Goal: Find specific page/section: Find specific page/section

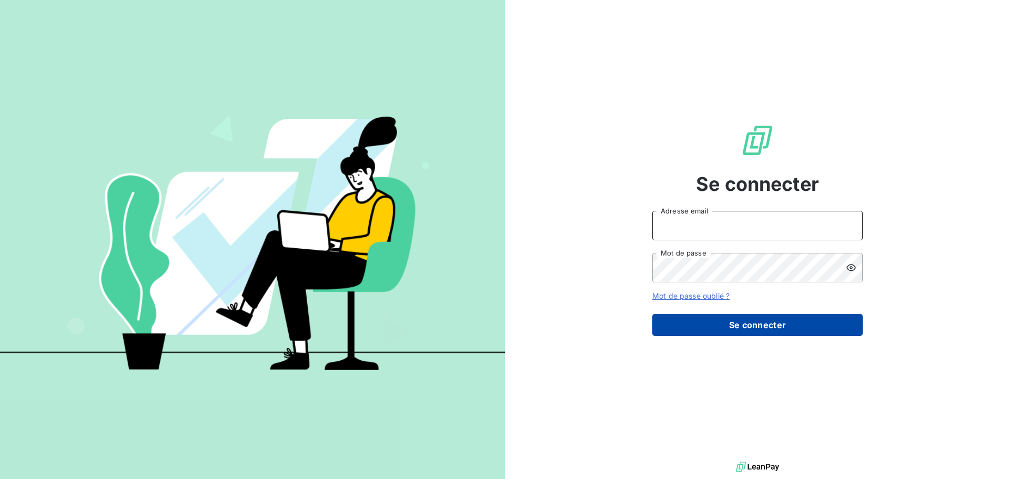
type input "[EMAIL_ADDRESS][DOMAIN_NAME]"
click at [696, 326] on button "Se connecter" at bounding box center [757, 325] width 210 height 22
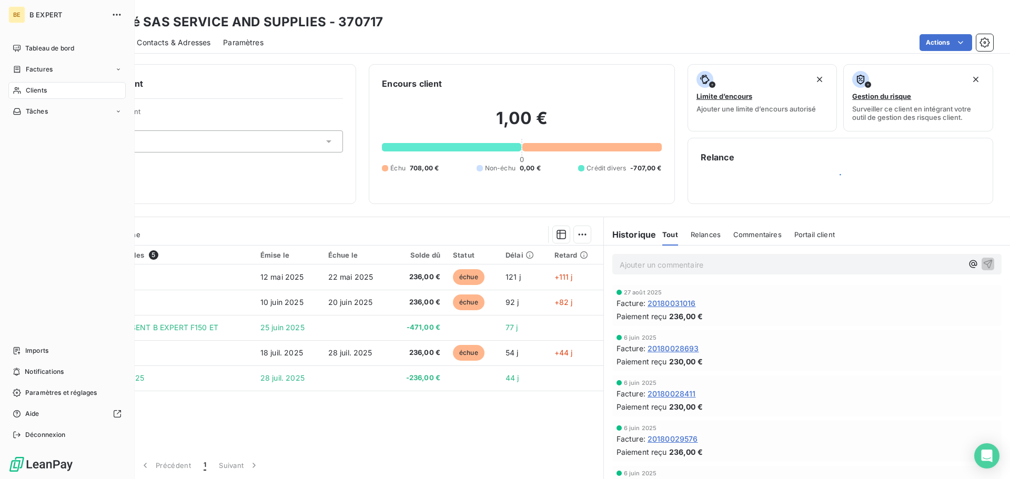
click at [31, 88] on span "Clients" at bounding box center [36, 90] width 21 height 9
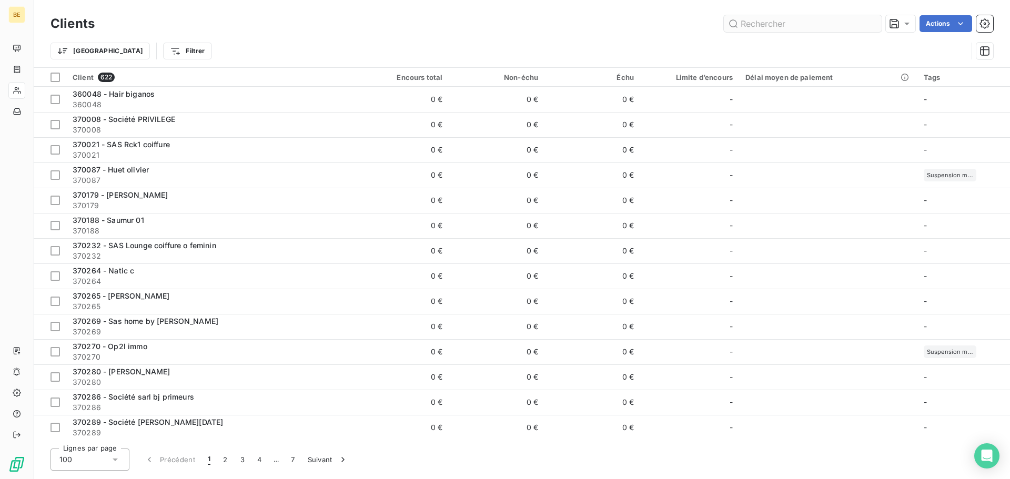
click at [783, 28] on input "text" at bounding box center [803, 23] width 158 height 17
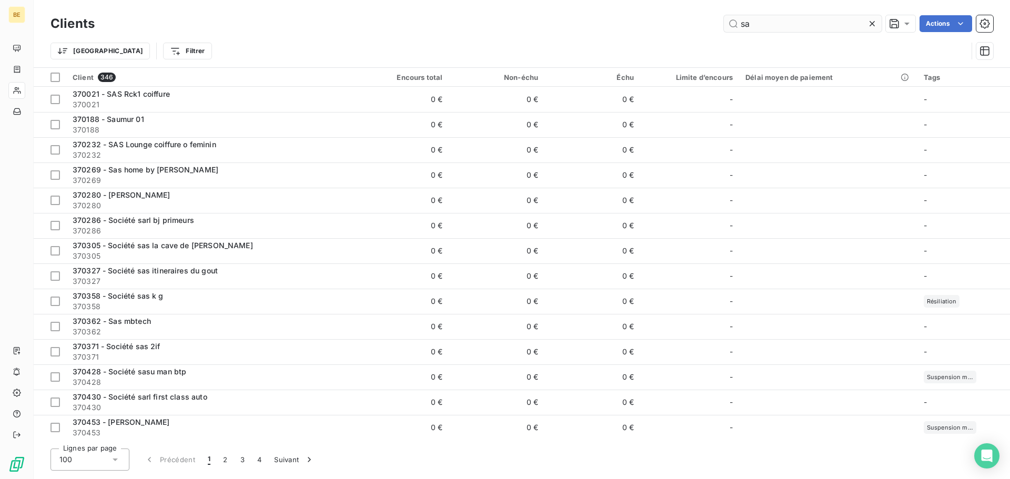
type input "s"
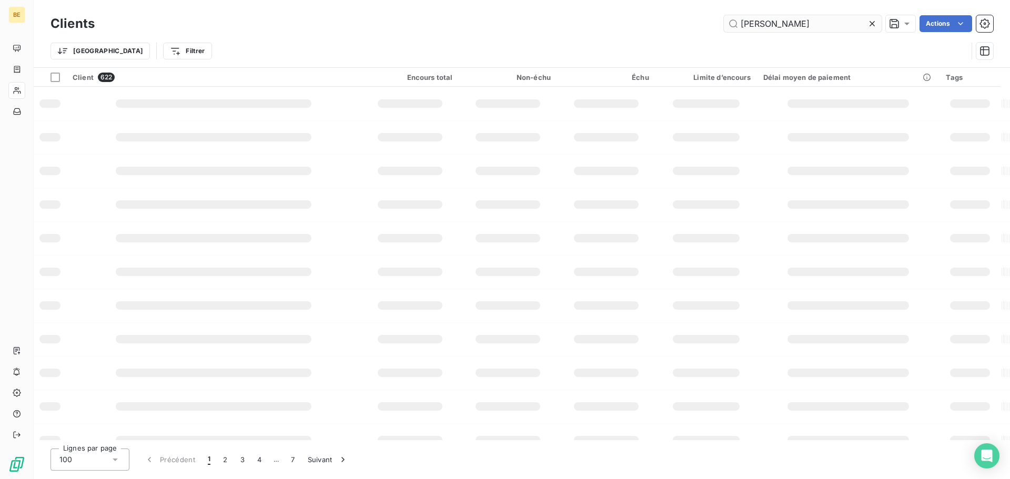
type input "[PERSON_NAME]"
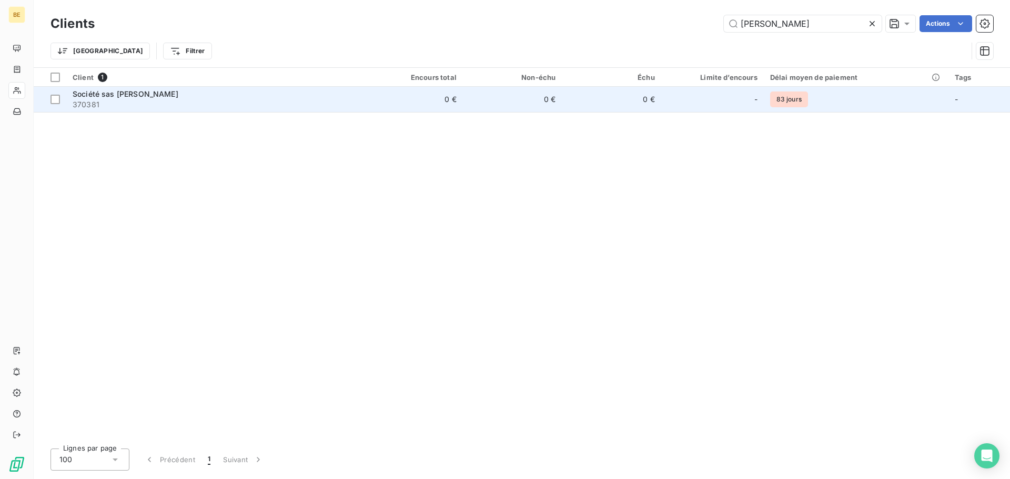
click at [655, 109] on td "0 €" at bounding box center [611, 99] width 99 height 25
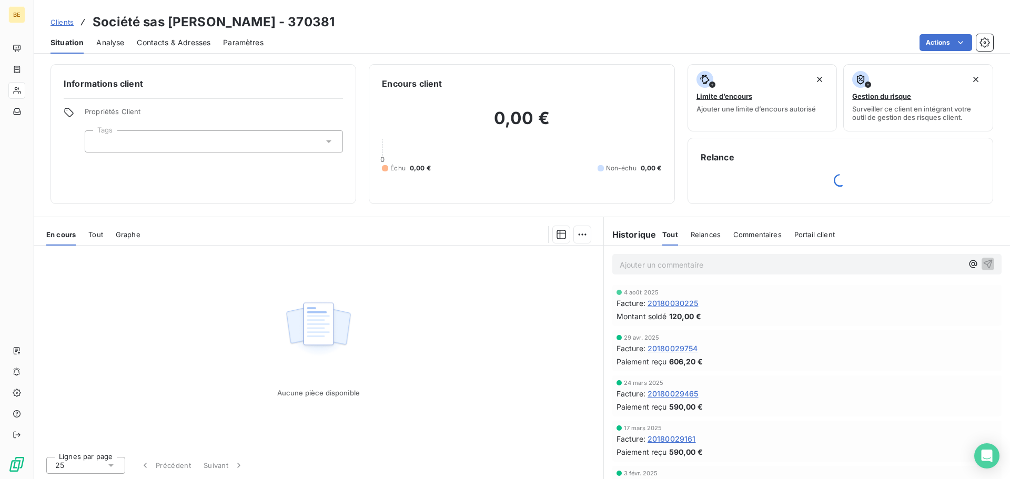
click at [685, 302] on span "20180030225" at bounding box center [673, 303] width 51 height 11
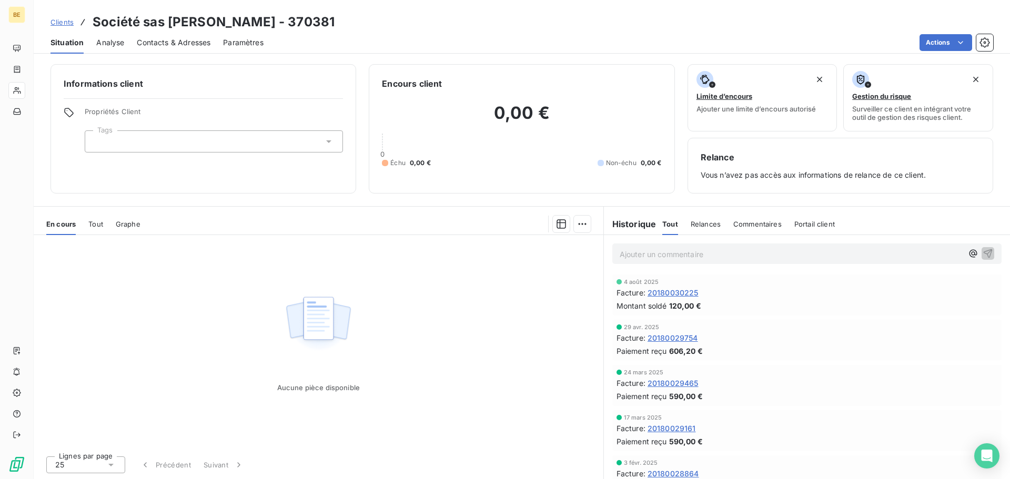
click at [676, 339] on span "20180029754" at bounding box center [673, 337] width 50 height 11
